Goal: Navigation & Orientation: Find specific page/section

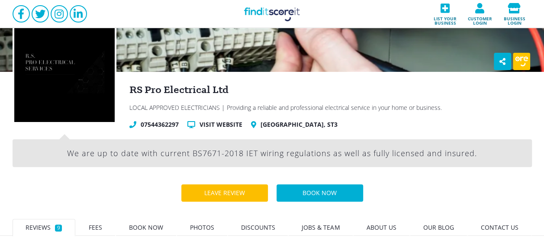
scroll to position [58, 0]
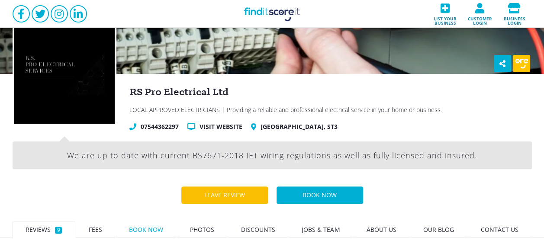
click at [141, 232] on span "Book now" at bounding box center [146, 229] width 34 height 8
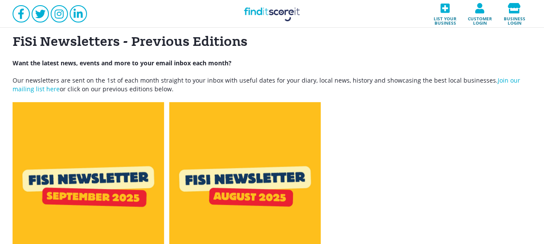
scroll to position [173, 0]
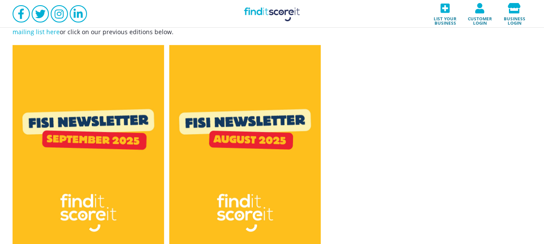
click at [109, 152] on img at bounding box center [88, 152] width 151 height 214
